Goal: Task Accomplishment & Management: Manage account settings

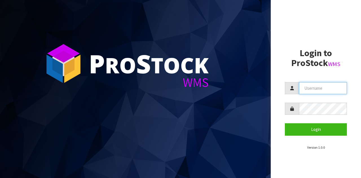
click at [311, 85] on input "text" at bounding box center [323, 88] width 48 height 12
type input "[EMAIL_ADDRESS][DOMAIN_NAME]"
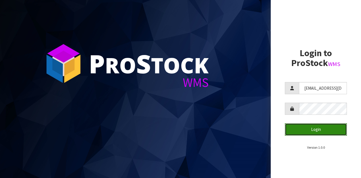
click at [327, 130] on button "Login" at bounding box center [316, 129] width 62 height 12
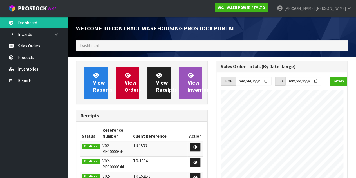
scroll to position [365, 140]
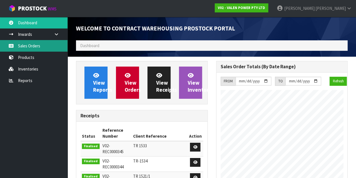
click at [26, 43] on link "Sales Orders" at bounding box center [34, 46] width 68 height 12
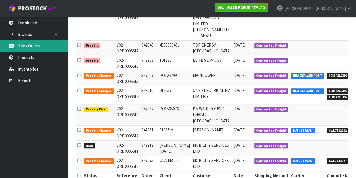
scroll to position [0, 45]
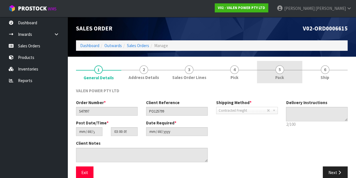
click at [281, 76] on span "Pack" at bounding box center [280, 77] width 9 height 6
